Goal: Information Seeking & Learning: Learn about a topic

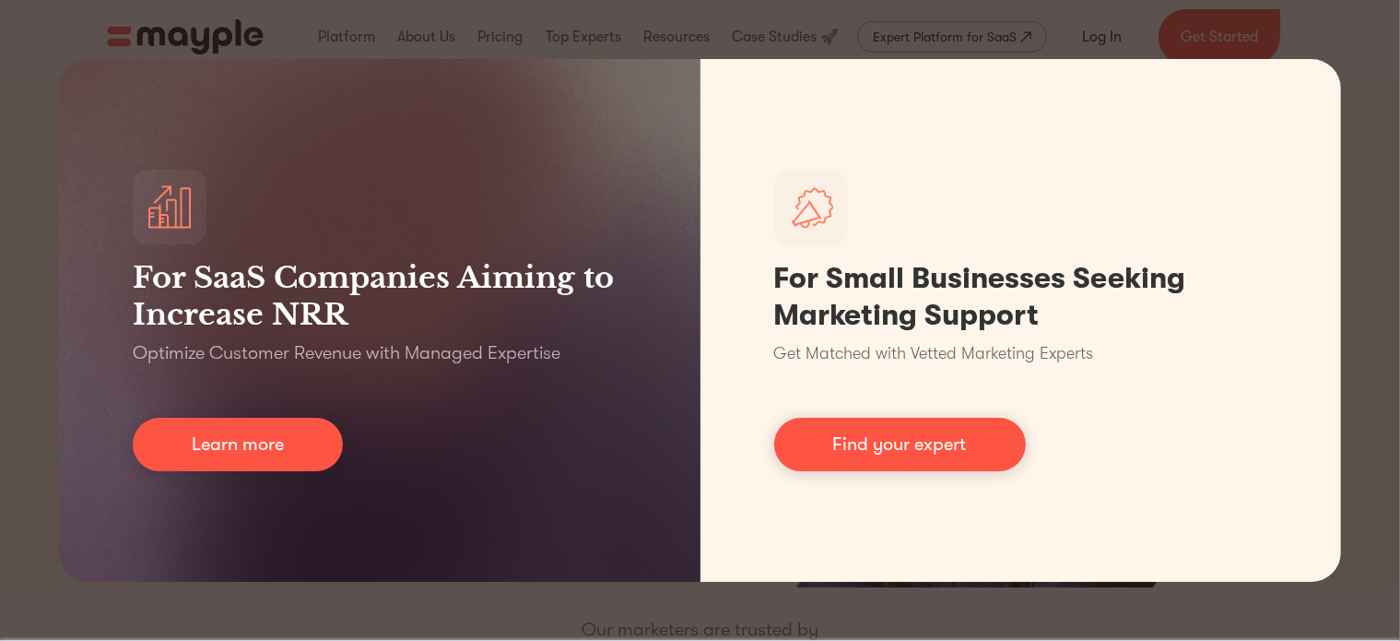
click at [15, 85] on div "For SaaS Companies Aiming to Increase NRR Optimize Customer Revenue with Manage…" at bounding box center [700, 320] width 1400 height 641
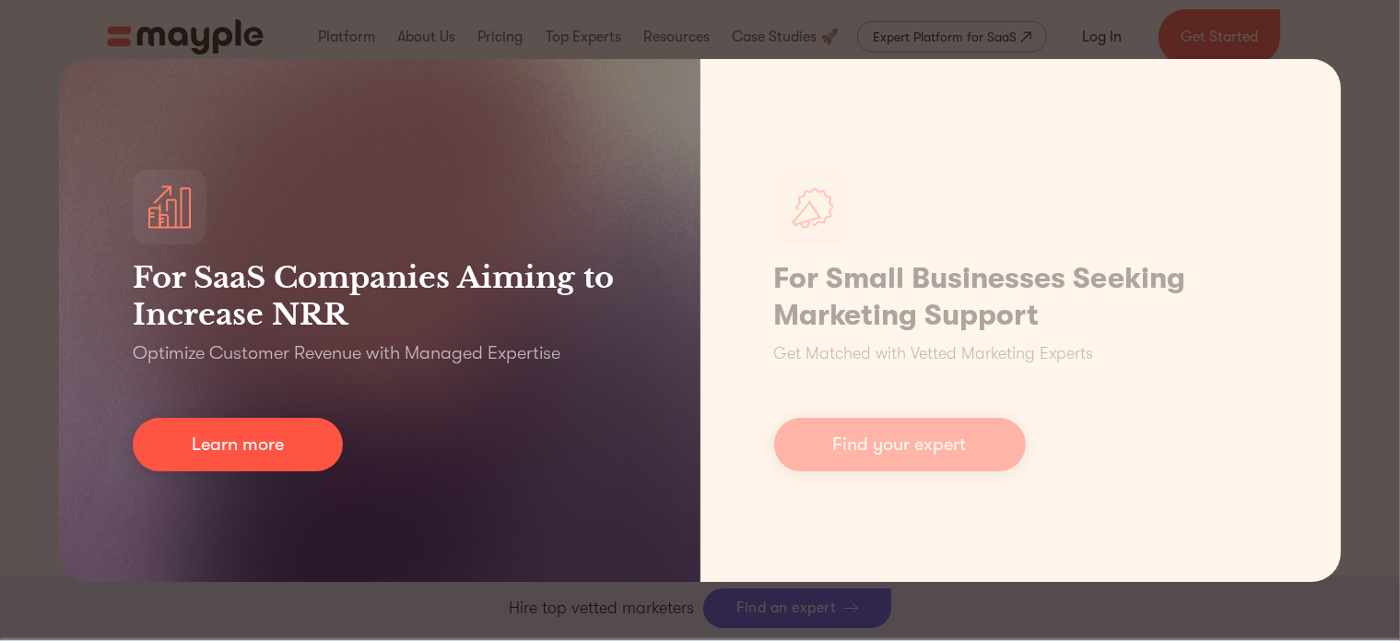
scroll to position [645, 0]
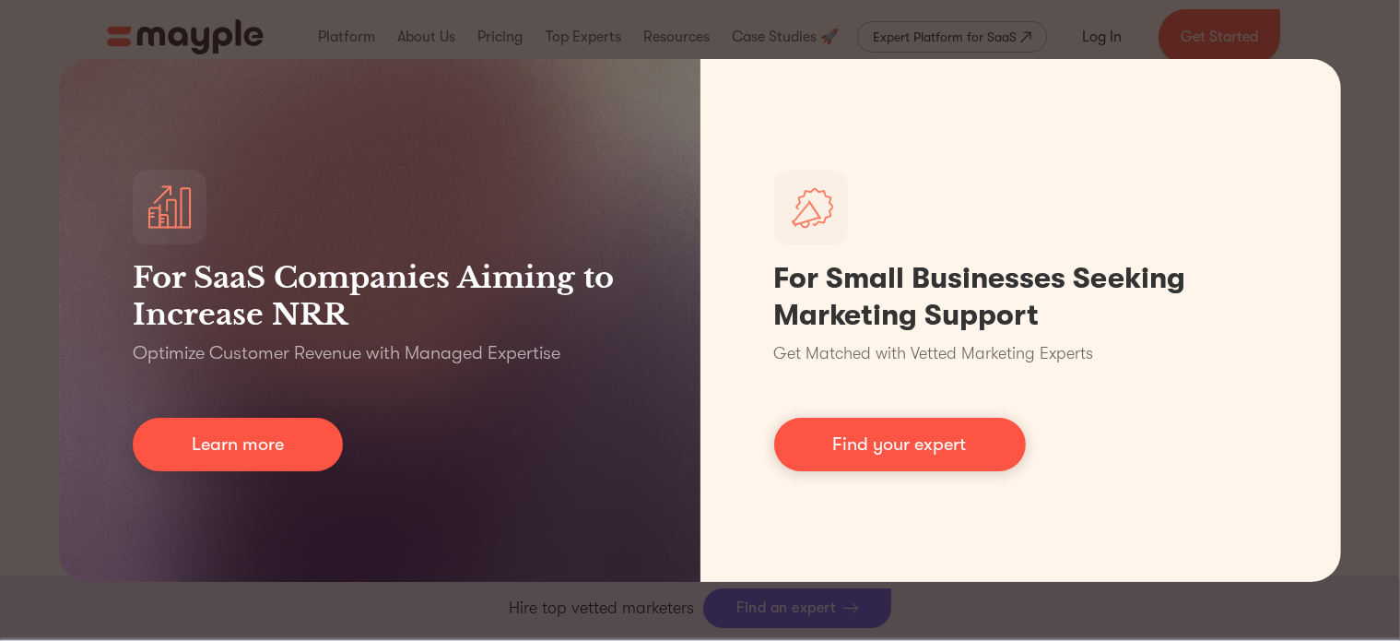
click at [1338, 597] on div "For SaaS Companies Aiming to Increase NRR Optimize Customer Revenue with Manage…" at bounding box center [700, 320] width 1400 height 641
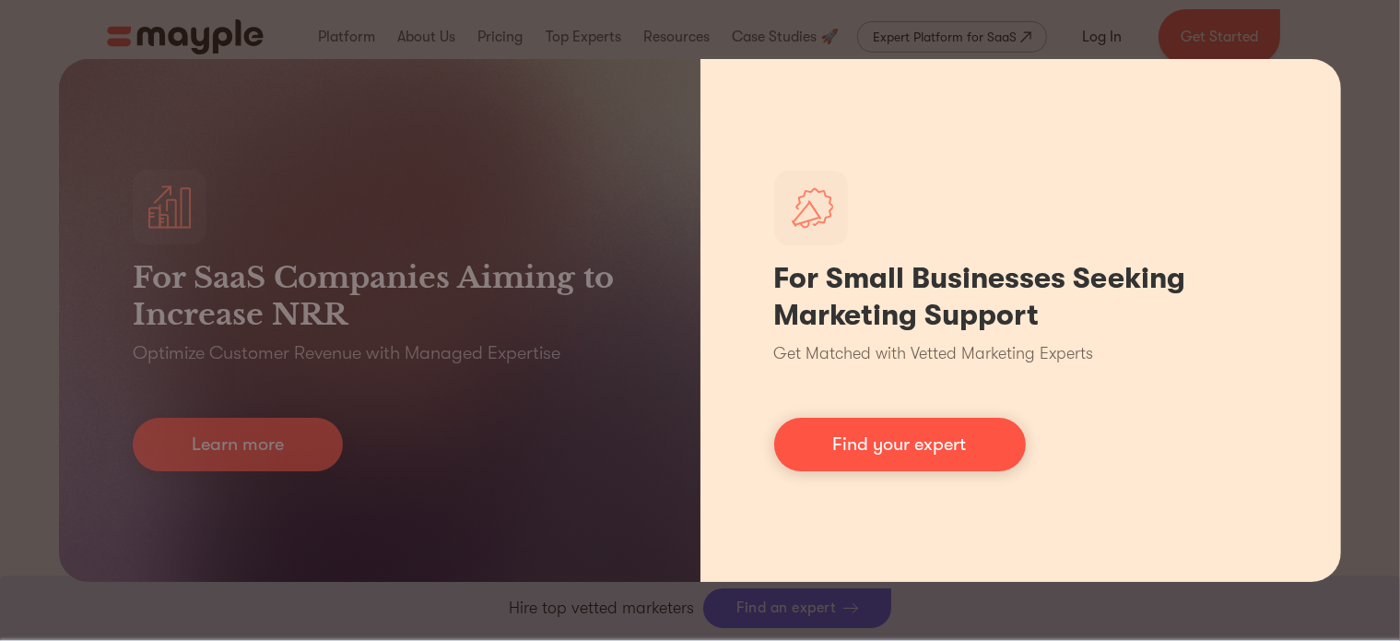
drag, startPoint x: 1299, startPoint y: 523, endPoint x: 1196, endPoint y: 409, distance: 152.7
click at [1299, 521] on div "For Small Businesses Seeking Marketing Support Get Matched with Vetted Marketin…" at bounding box center [1020, 320] width 641 height 523
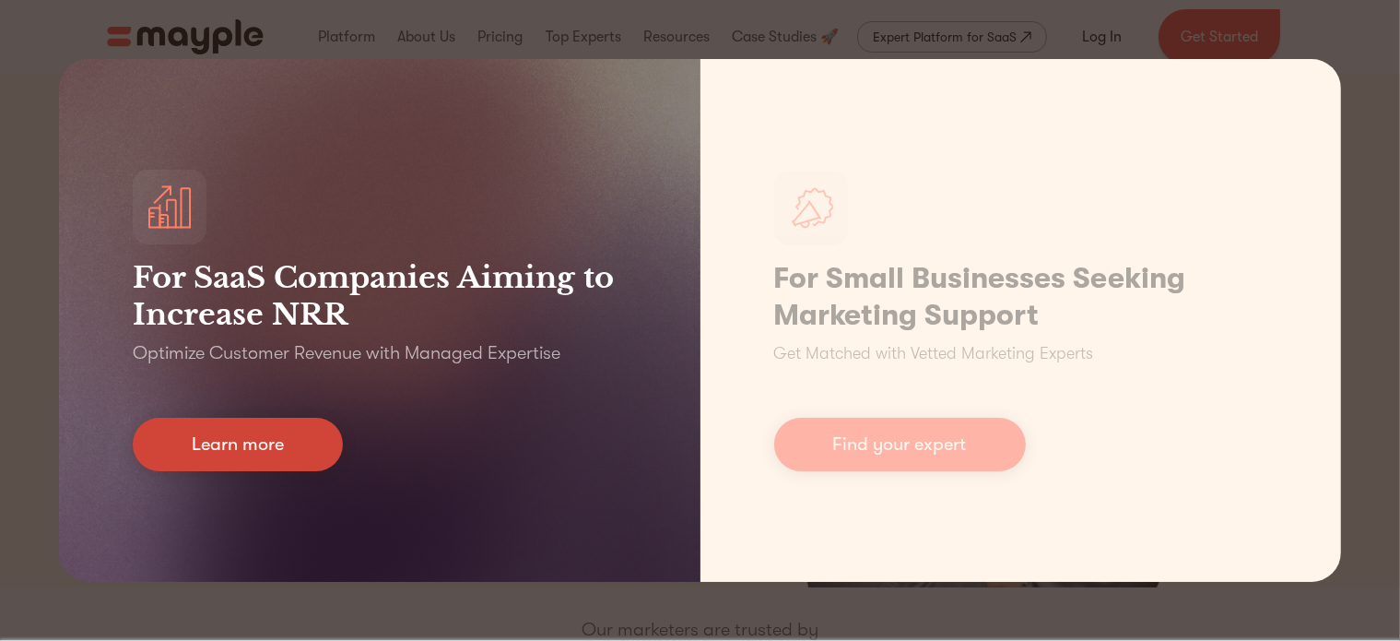
click at [242, 456] on link "Learn more" at bounding box center [238, 443] width 210 height 53
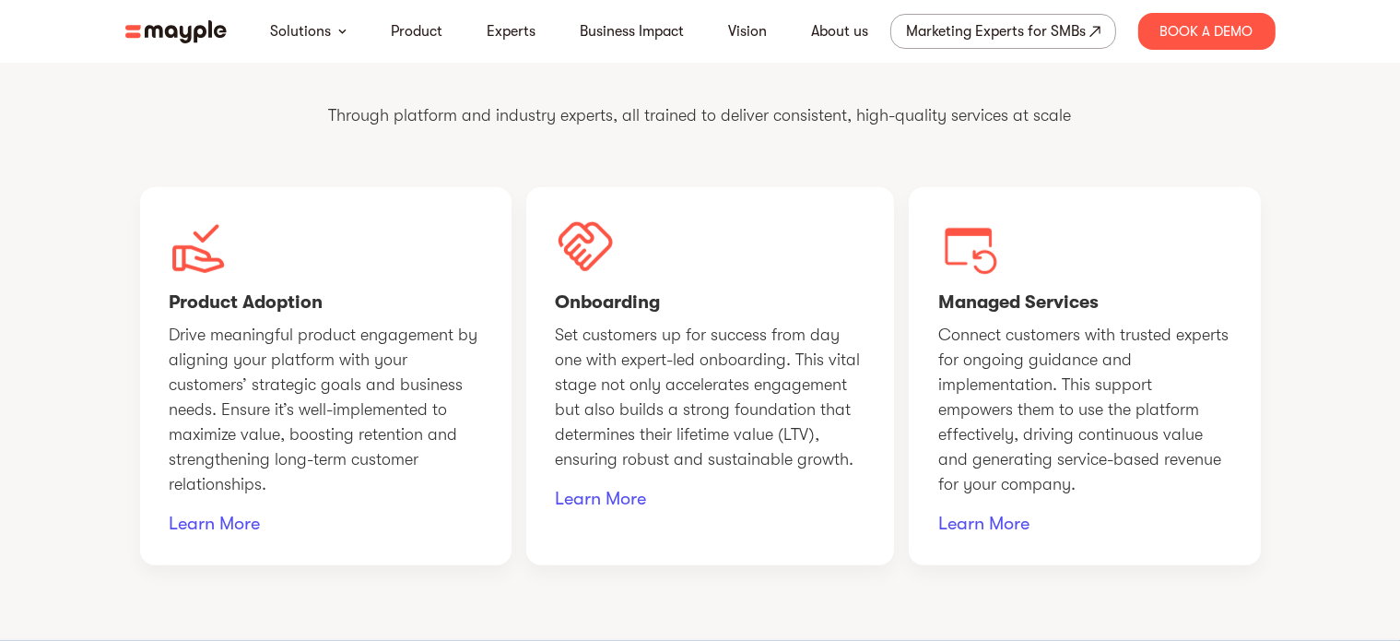
scroll to position [1475, 0]
